Goal: Go to known website: Access a specific website the user already knows

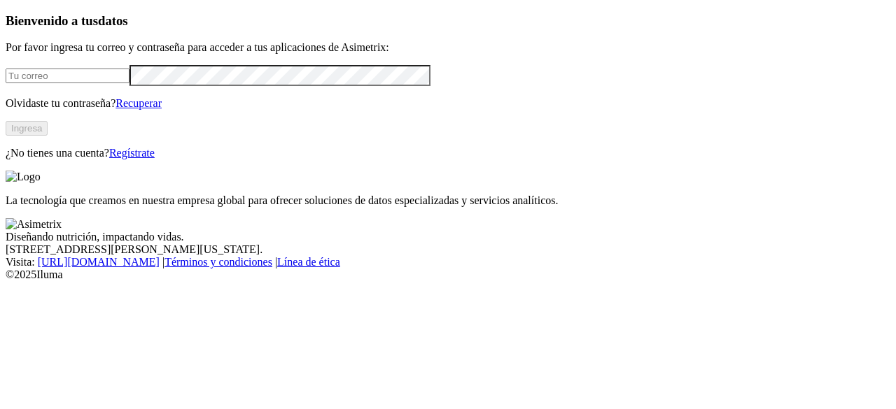
click at [129, 83] on input "email" at bounding box center [68, 76] width 124 height 15
type input "[PERSON_NAME][EMAIL_ADDRESS][PERSON_NAME][DOMAIN_NAME]"
click input "submit" at bounding box center [0, 0] width 0 height 0
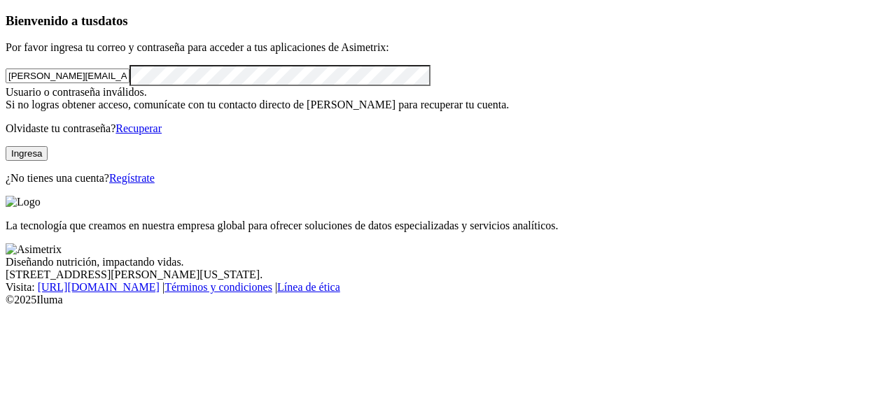
click input "submit" at bounding box center [0, 0] width 0 height 0
